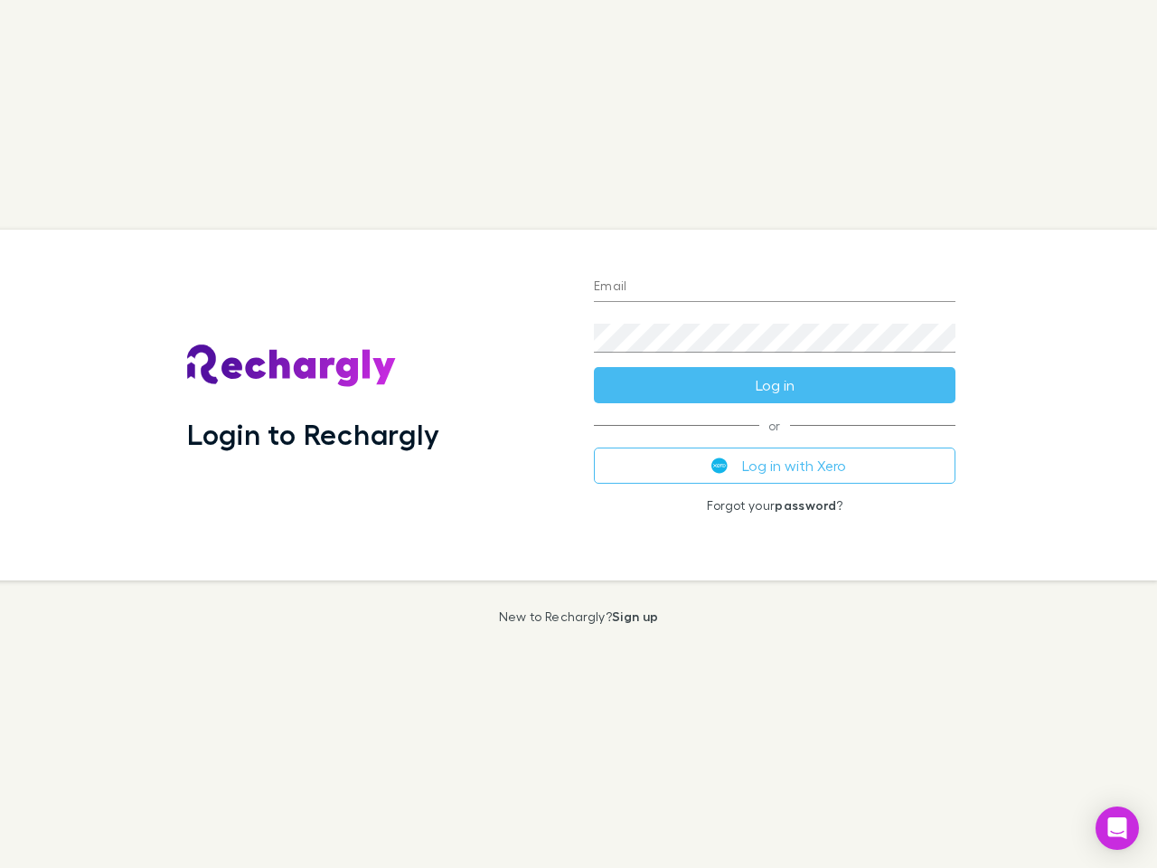
click at [579, 434] on div "Login to Rechargly" at bounding box center [376, 405] width 407 height 351
click at [775, 288] on input "Email" at bounding box center [775, 287] width 362 height 29
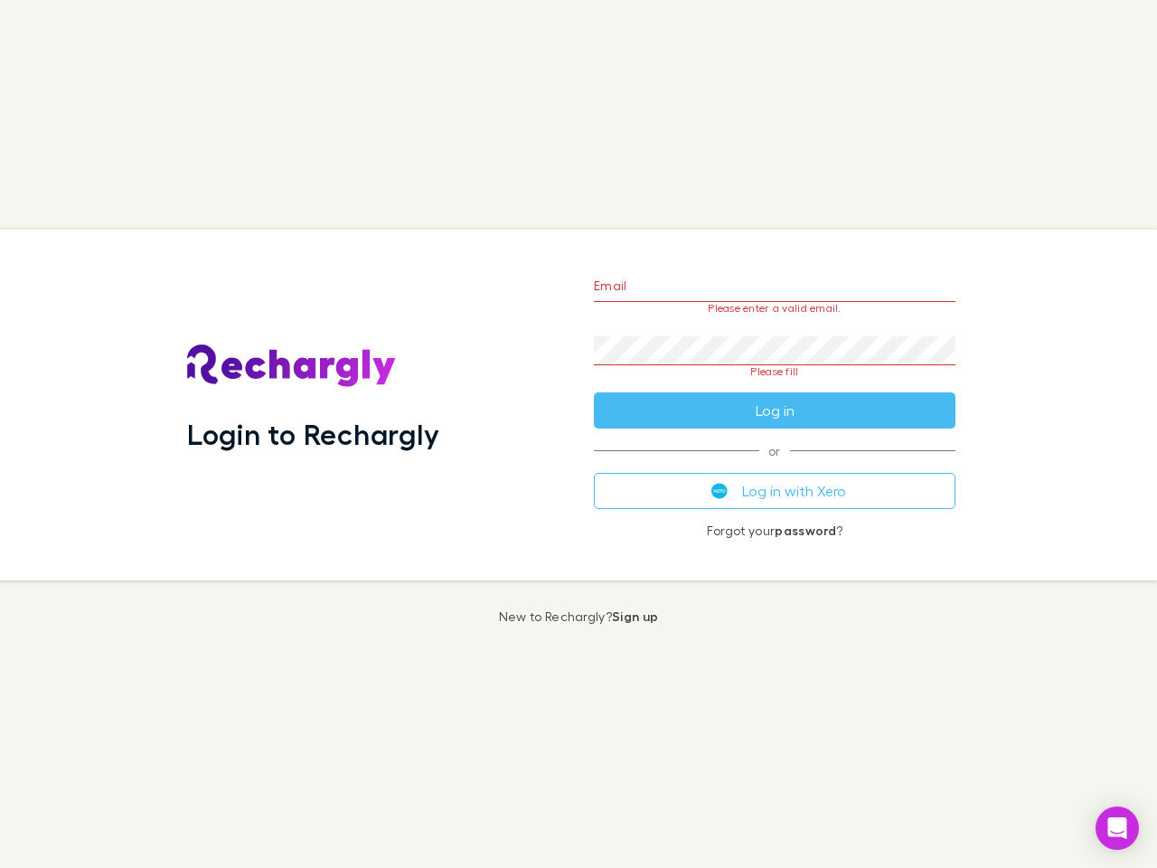
click at [775, 385] on form "Email Please enter a valid email. Password Please fill Log in" at bounding box center [775, 344] width 362 height 170
click at [775, 466] on div "Email Please enter a valid email. Password Please fill Log in or Log in with Xe…" at bounding box center [775, 405] width 391 height 351
click at [1118, 828] on icon "Open Intercom Messenger" at bounding box center [1117, 828] width 19 height 22
